Goal: Check status: Check status

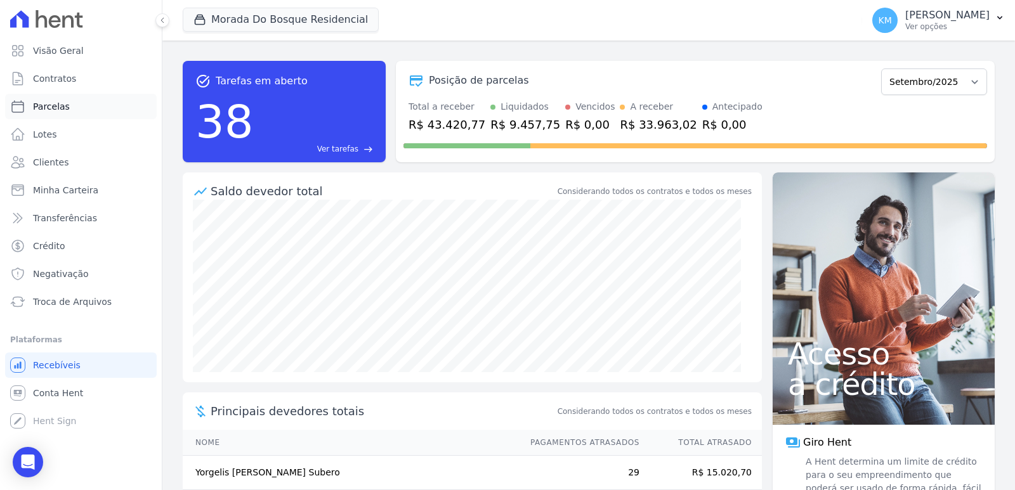
click at [74, 100] on link "Parcelas" at bounding box center [81, 106] width 152 height 25
select select
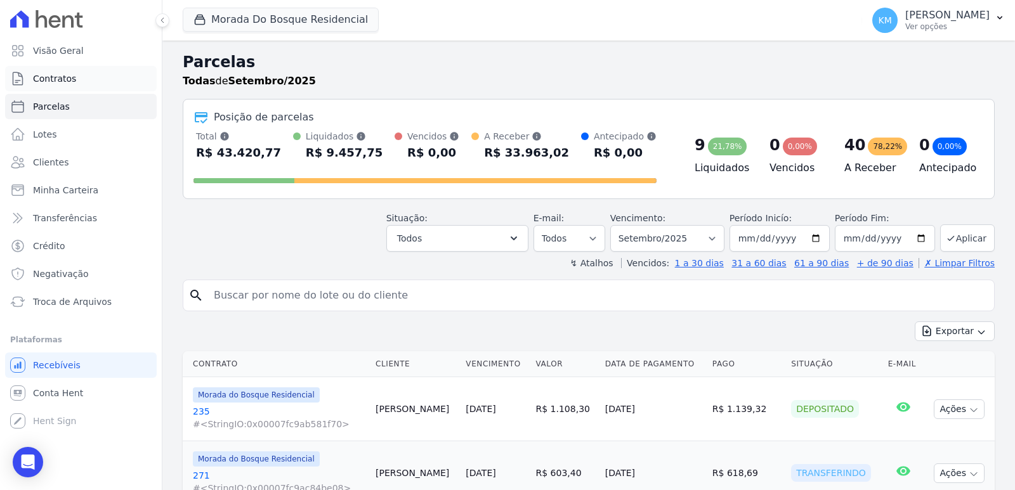
click at [73, 80] on link "Contratos" at bounding box center [81, 78] width 152 height 25
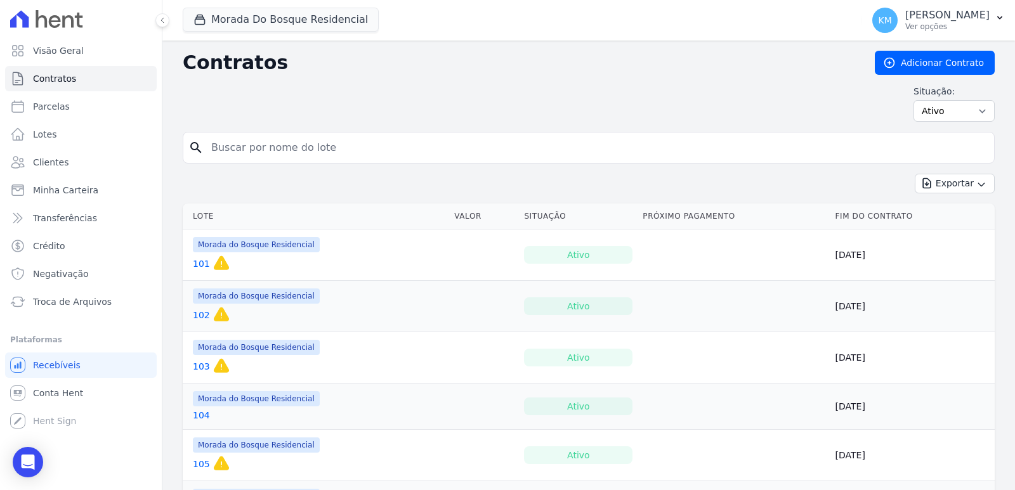
click at [266, 147] on input "search" at bounding box center [596, 147] width 785 height 25
type input "38"
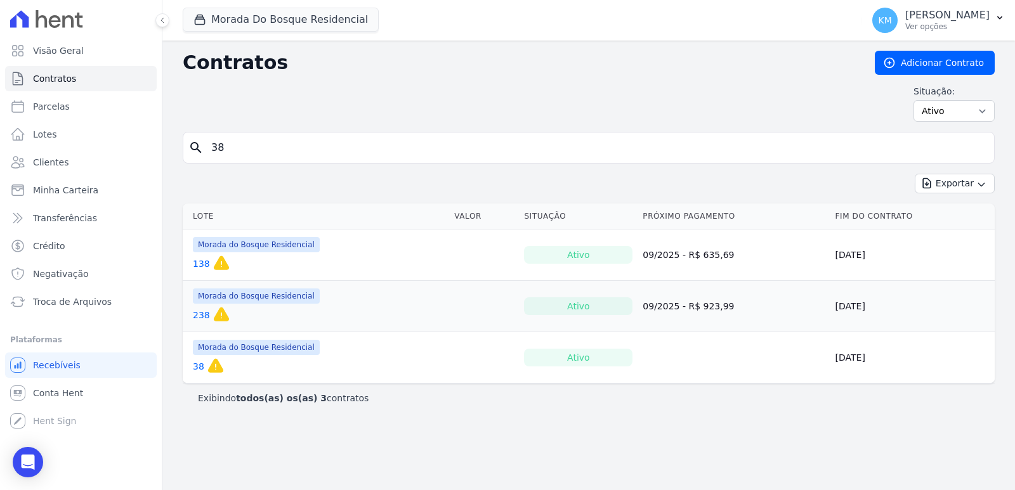
click at [200, 366] on link "38" at bounding box center [198, 366] width 11 height 13
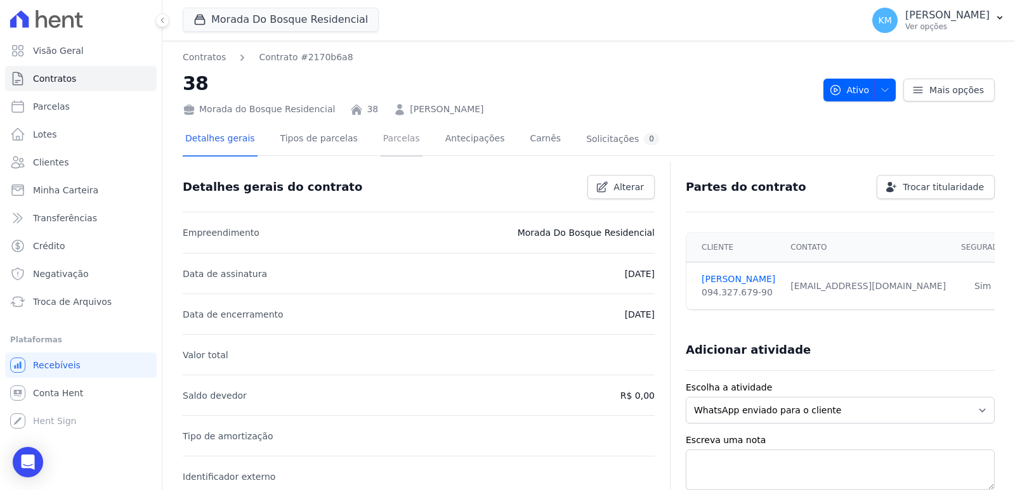
click at [380, 136] on link "Parcelas" at bounding box center [401, 140] width 42 height 34
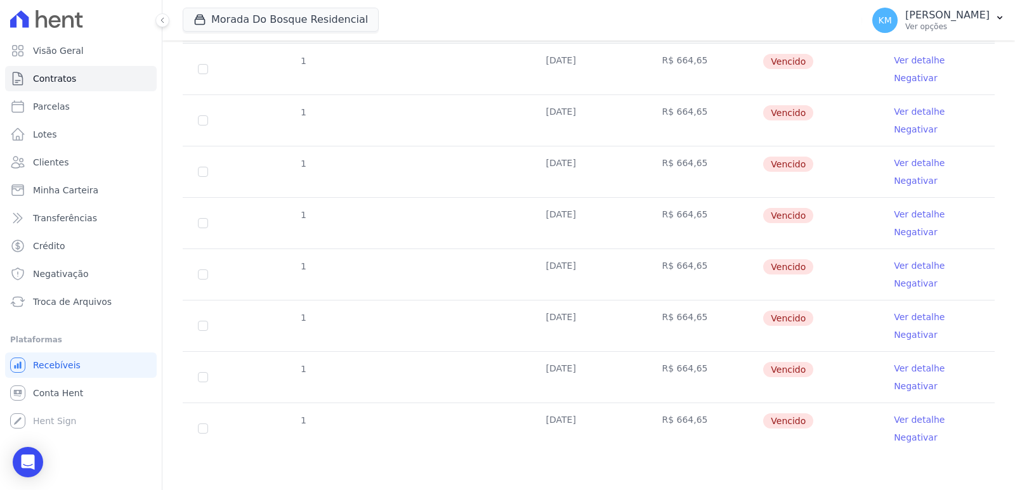
scroll to position [256, 0]
